Goal: Task Accomplishment & Management: Manage account settings

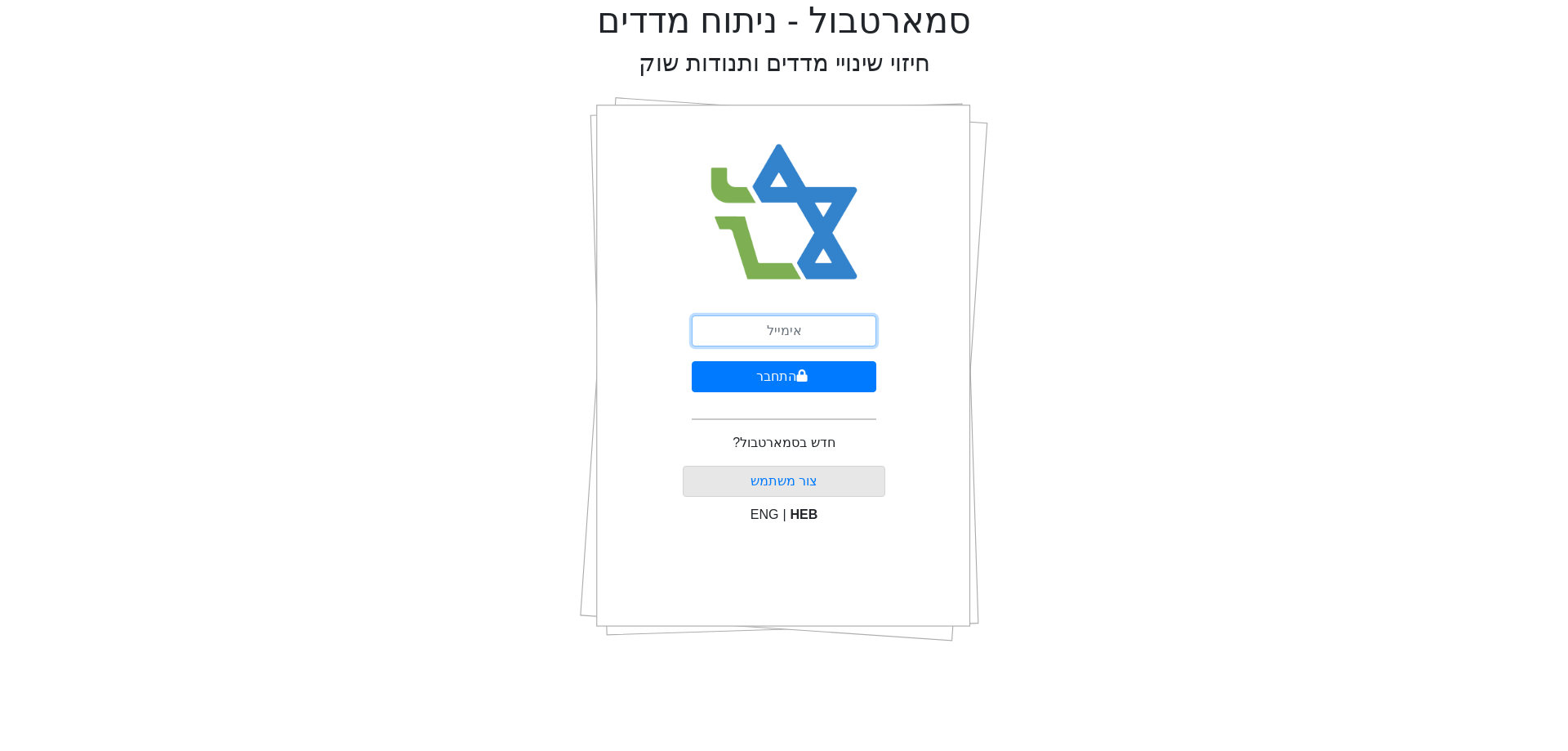
click at [795, 323] on input "email" at bounding box center [784, 330] width 185 height 31
click at [793, 371] on button "התחבר" at bounding box center [784, 376] width 185 height 31
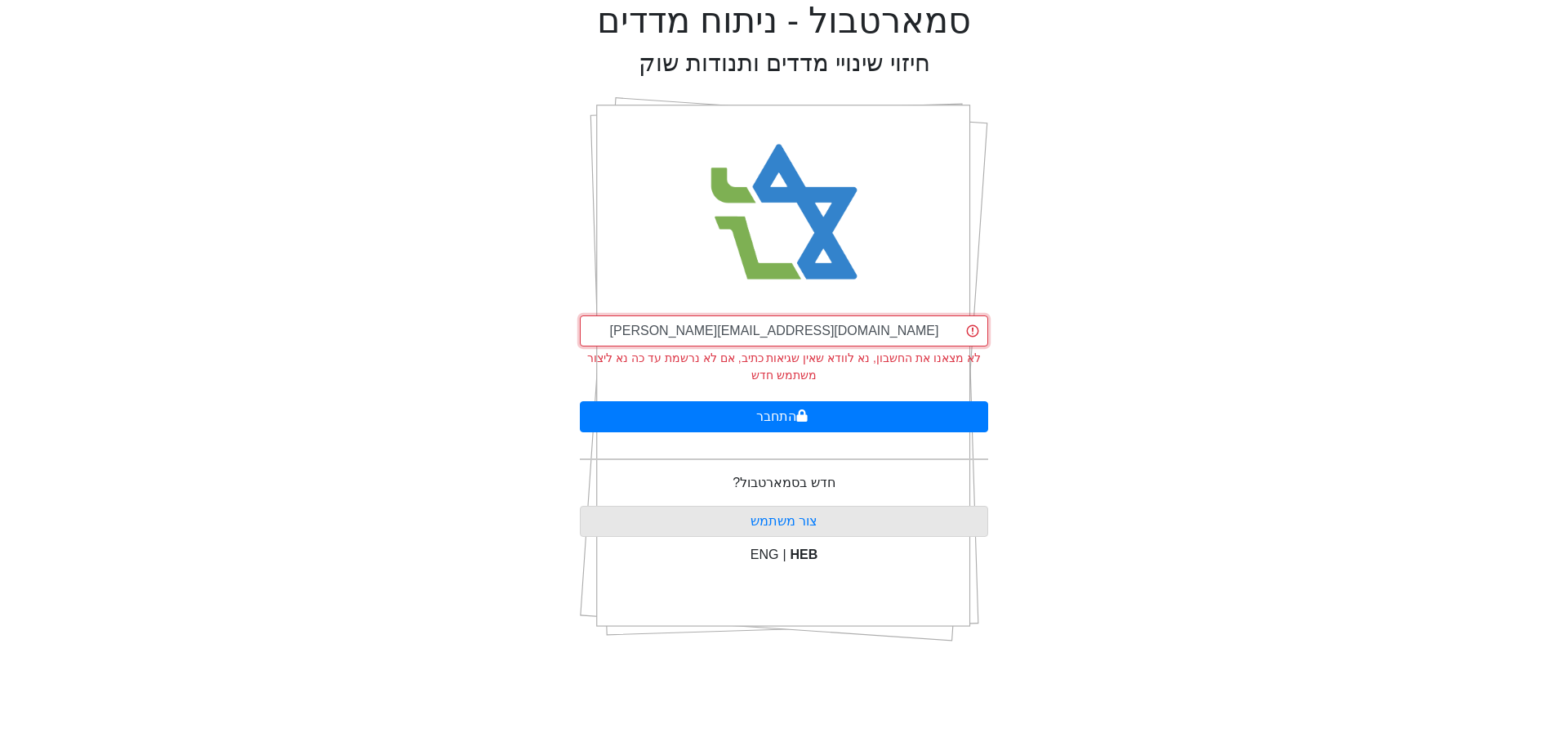
click at [867, 337] on input "[PERSON_NAME][EMAIL_ADDRESS][DOMAIN_NAME]" at bounding box center [784, 330] width 408 height 31
type input "i"
click at [1125, 426] on div "סמארטבול - ניתוח מדדים חיזוי שינויי מדדים ותנודות שוק לא מצאנו את החשבון, נא לו…" at bounding box center [784, 328] width 1544 height 655
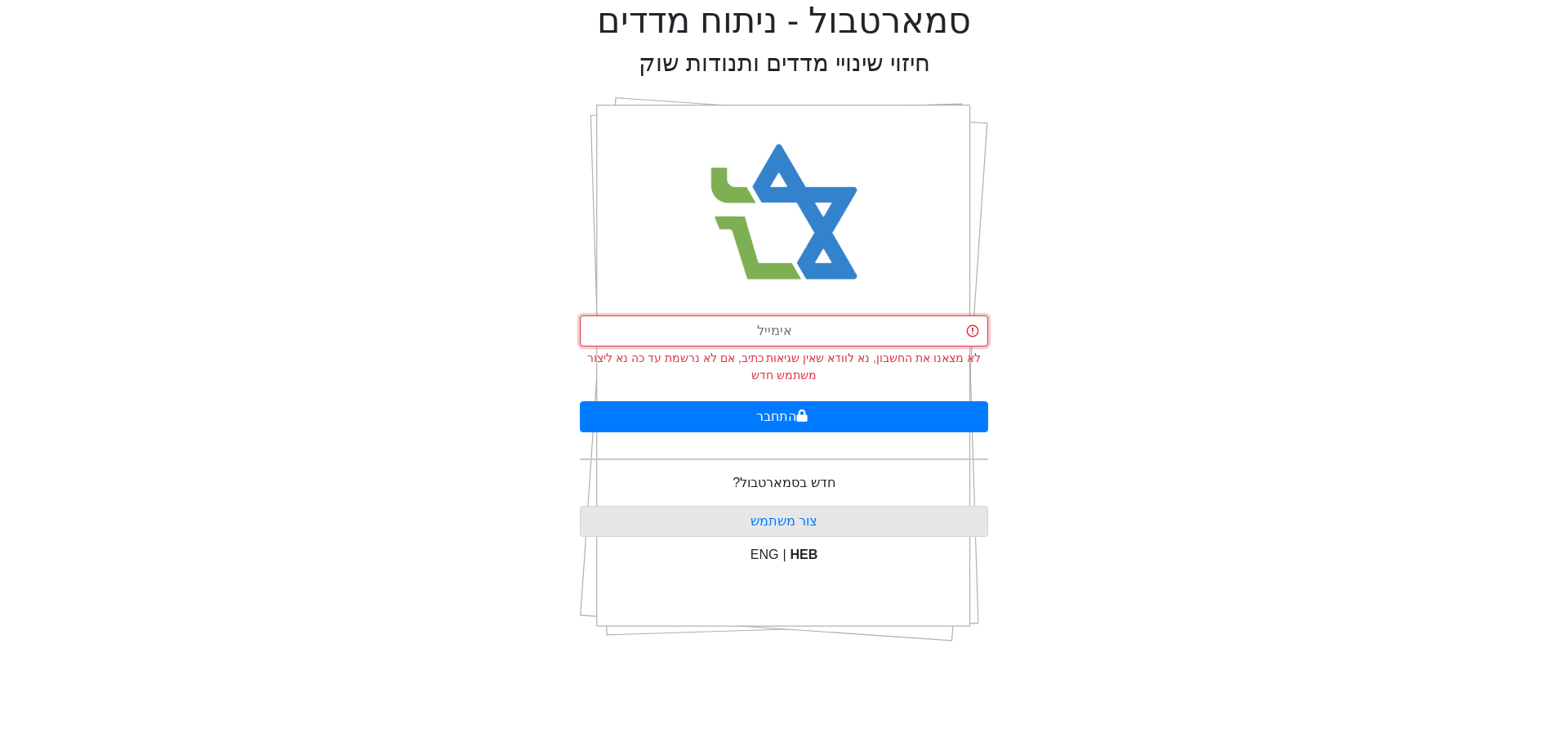
click at [813, 322] on input "email" at bounding box center [784, 330] width 408 height 31
type input "[PERSON_NAME][EMAIL_ADDRESS][DOMAIN_NAME]"
click at [580, 401] on button "התחבר" at bounding box center [784, 416] width 408 height 31
